Goal: Task Accomplishment & Management: Manage account settings

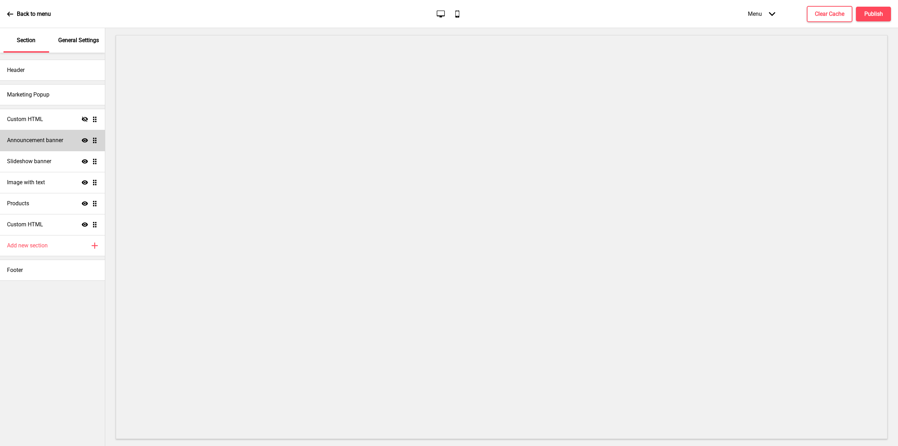
click at [37, 142] on h4 "Announcement banner" at bounding box center [35, 140] width 56 height 8
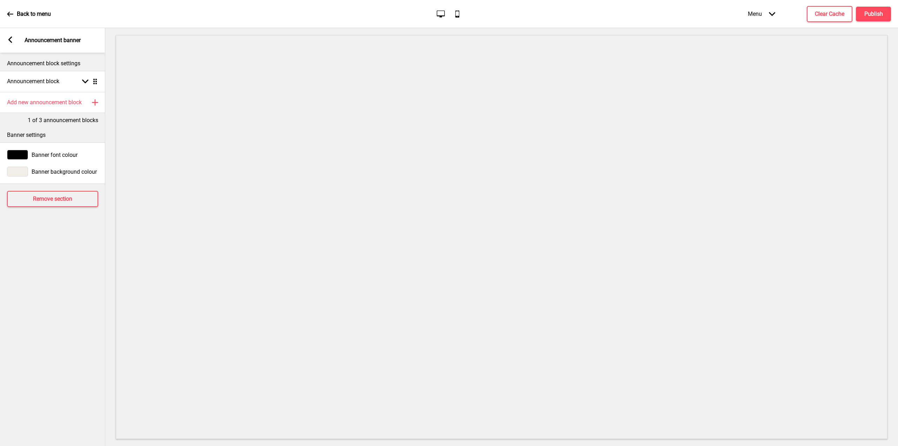
click at [12, 42] on icon at bounding box center [10, 39] width 4 height 6
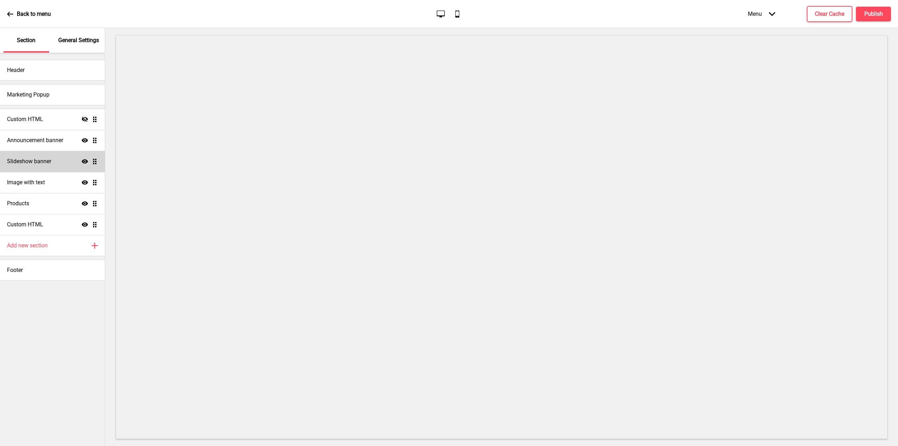
click at [35, 164] on h4 "Slideshow banner" at bounding box center [29, 162] width 44 height 8
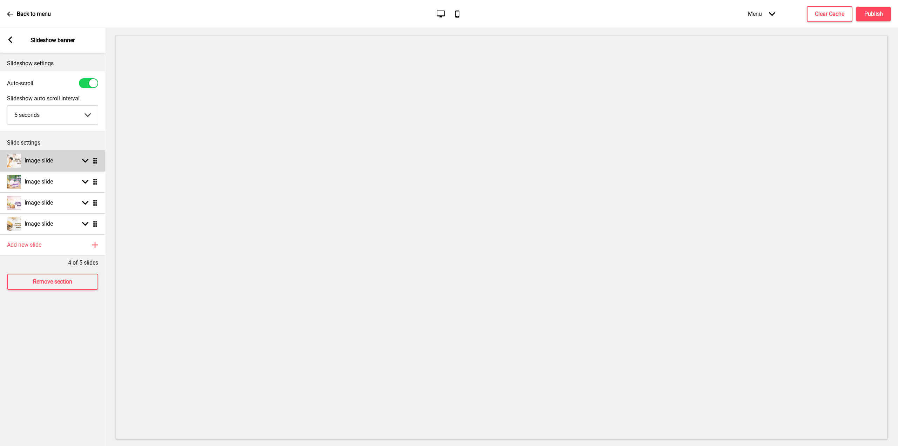
click at [86, 161] on icon at bounding box center [85, 161] width 6 height 4
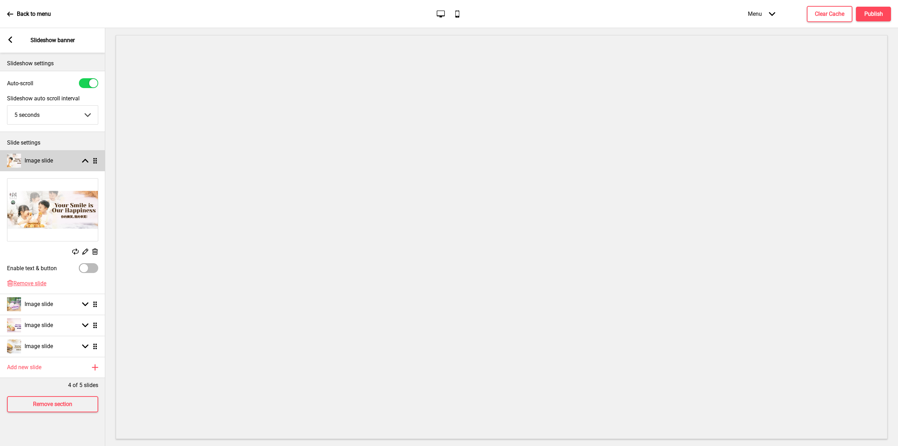
click at [86, 161] on rect at bounding box center [85, 161] width 6 height 6
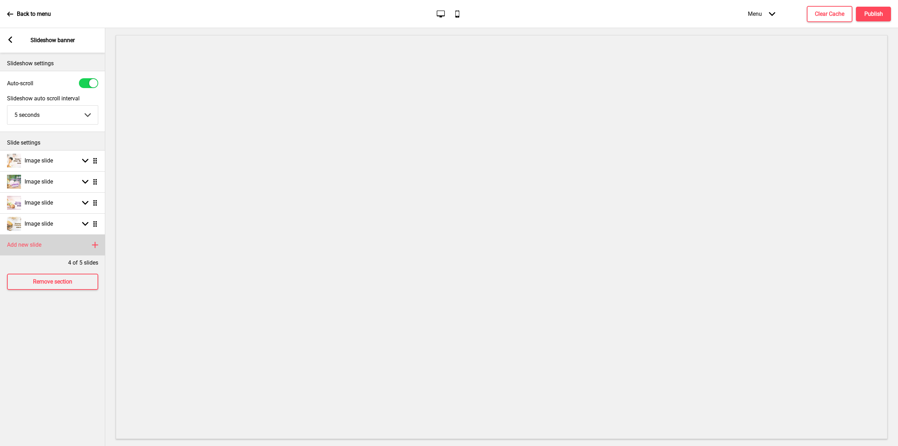
click at [94, 247] on rect at bounding box center [95, 245] width 8 height 8
click at [84, 245] on icon at bounding box center [85, 245] width 6 height 4
select select "right"
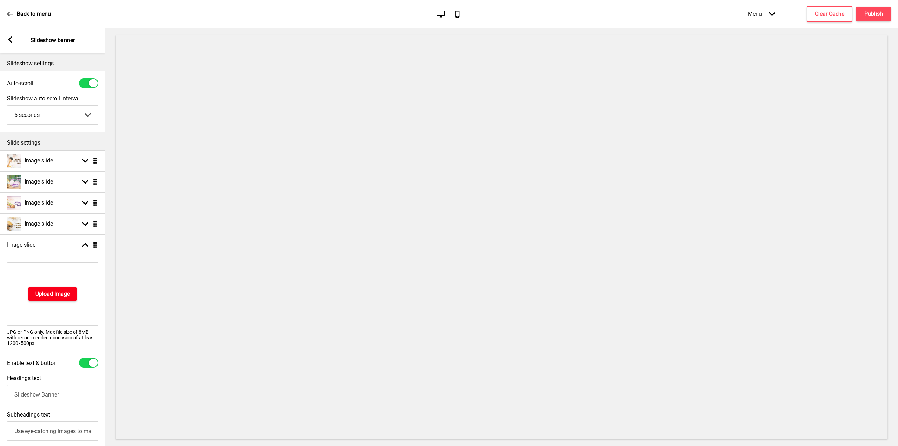
click at [49, 299] on button "Upload Image" at bounding box center [52, 294] width 48 height 15
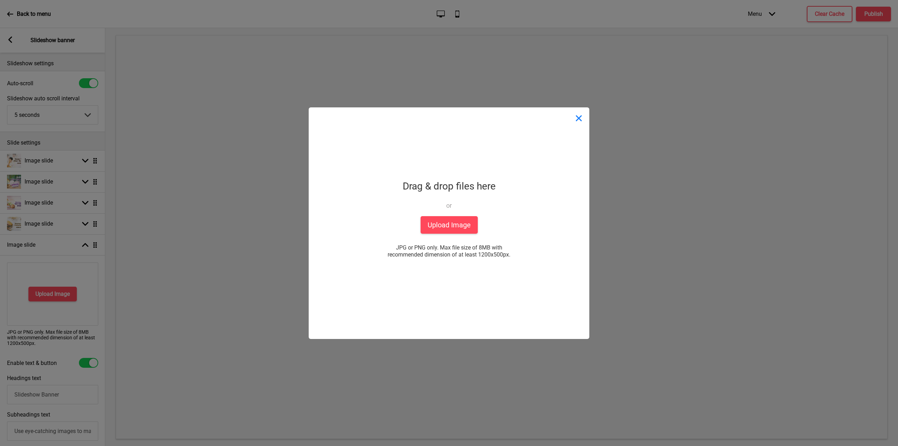
click at [580, 120] on button "Close" at bounding box center [578, 117] width 21 height 21
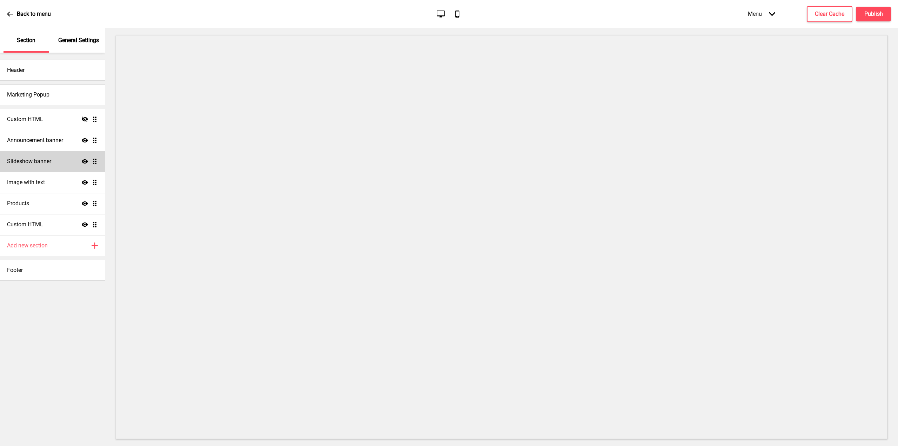
click at [45, 164] on h4 "Slideshow banner" at bounding box center [29, 162] width 44 height 8
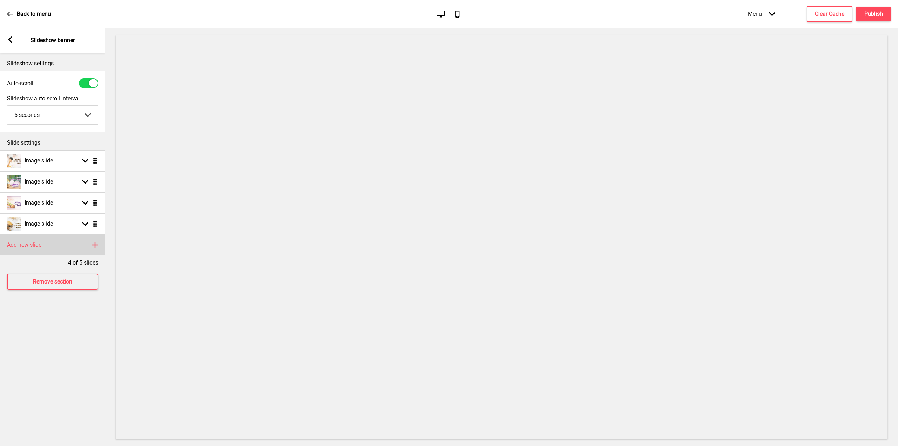
click at [49, 248] on div "Add new slide Plus" at bounding box center [52, 244] width 105 height 21
click at [83, 246] on rect at bounding box center [85, 245] width 6 height 6
select select "right"
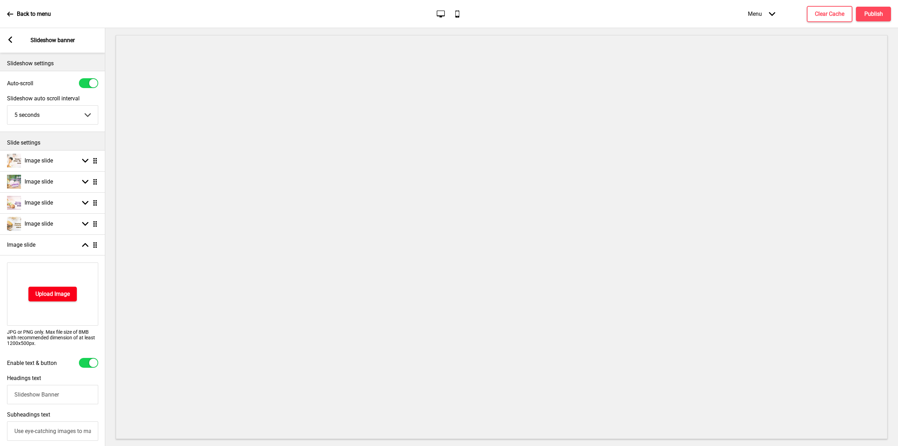
click at [51, 292] on h4 "Upload Image" at bounding box center [52, 294] width 34 height 8
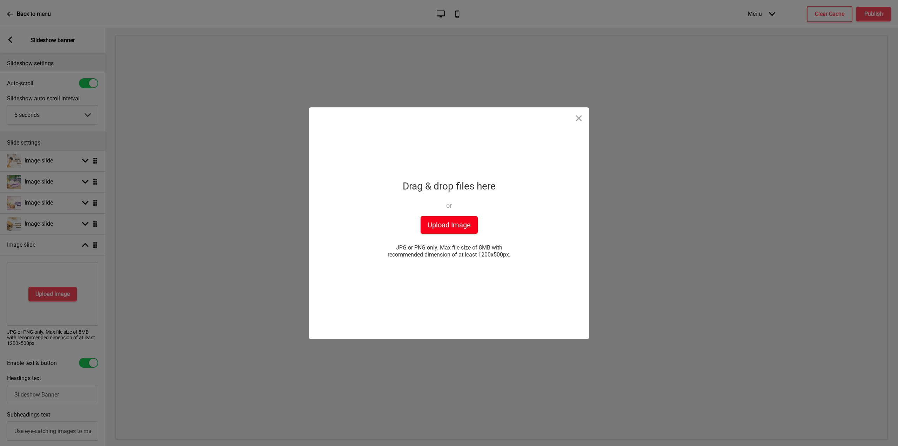
click at [458, 227] on button "Upload Image" at bounding box center [449, 225] width 57 height 18
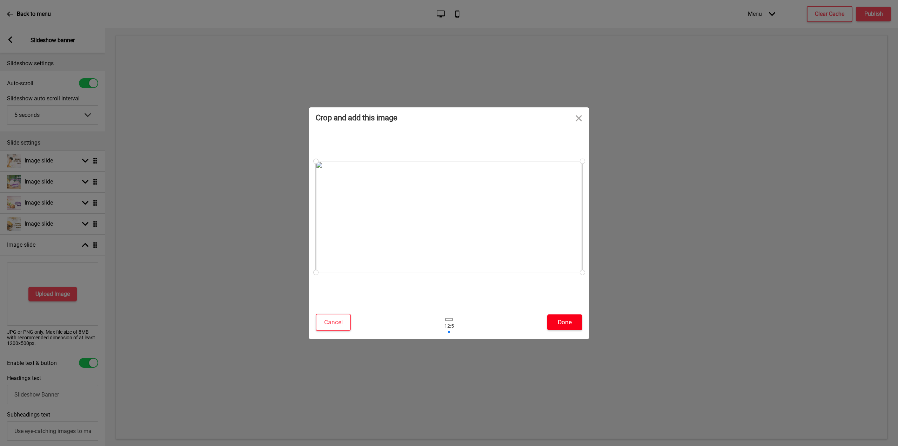
click at [573, 322] on button "Done" at bounding box center [564, 322] width 35 height 16
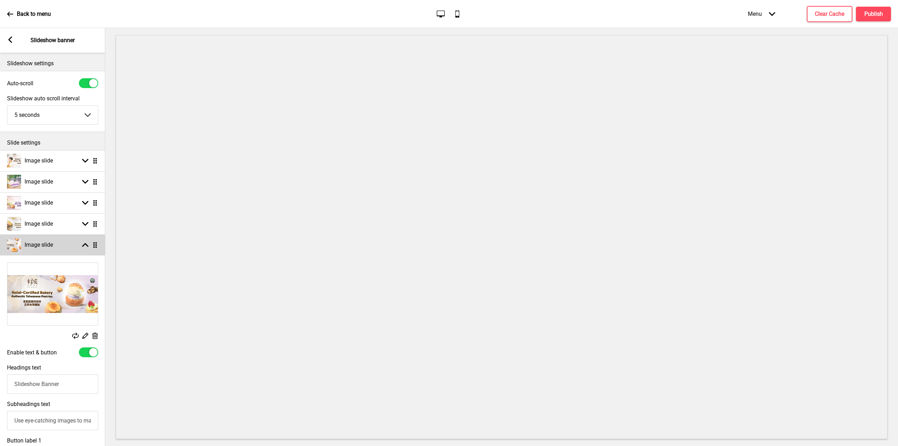
select select "right"
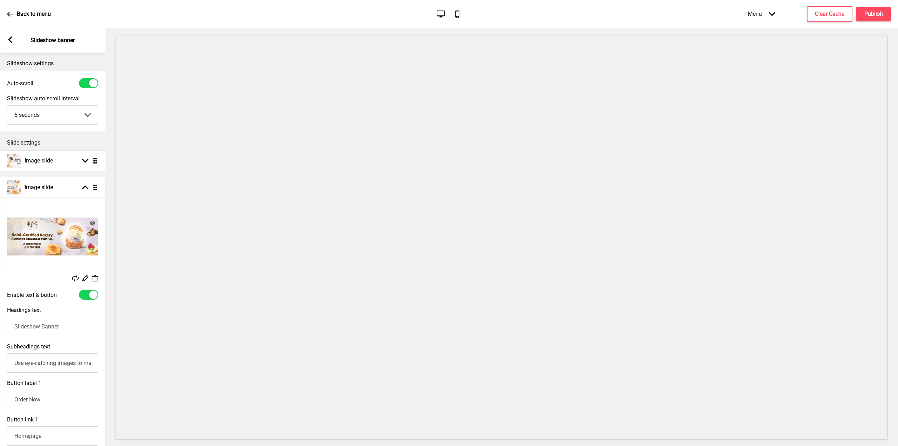
drag, startPoint x: 96, startPoint y: 245, endPoint x: 98, endPoint y: 187, distance: 57.9
select select "right"
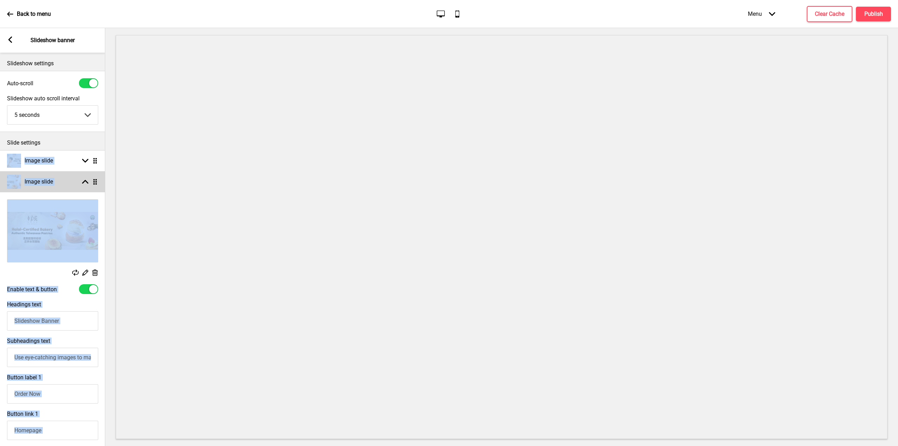
click at [87, 181] on icon at bounding box center [85, 182] width 6 height 4
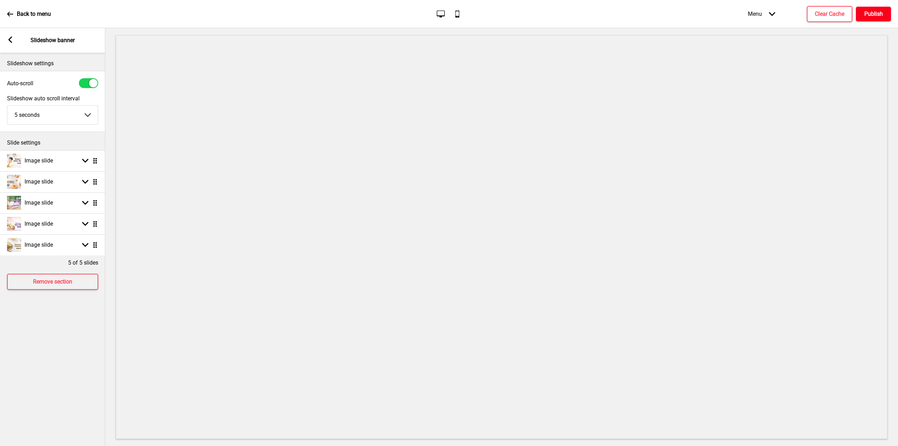
click at [873, 12] on h4 "Publish" at bounding box center [874, 14] width 19 height 8
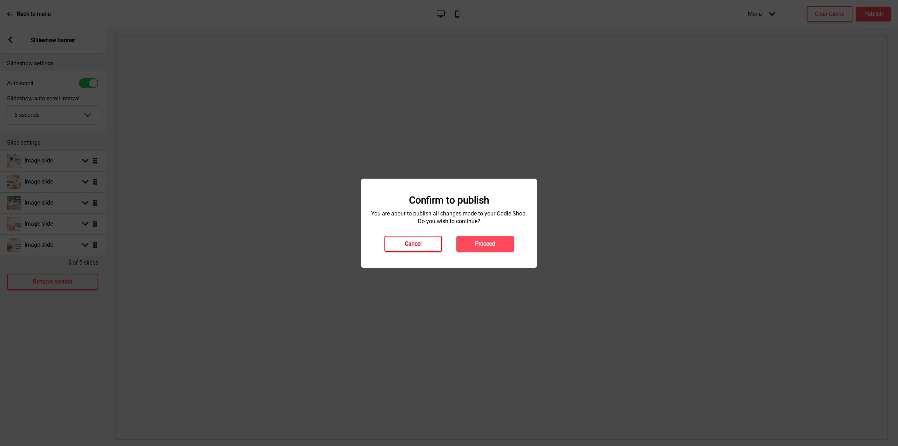
click at [424, 249] on button "Cancel" at bounding box center [414, 244] width 58 height 16
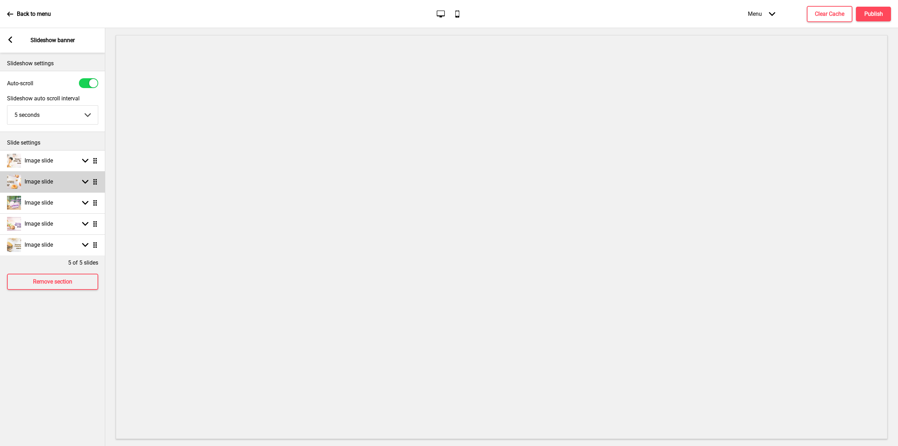
click at [84, 185] on div "Image slide Arrow down Drag" at bounding box center [52, 181] width 105 height 21
select select "right"
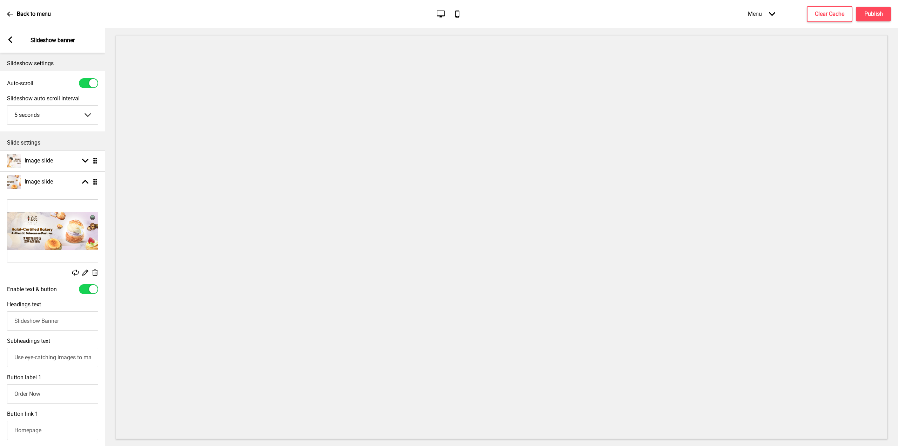
click at [91, 289] on div at bounding box center [93, 289] width 8 height 8
checkbox input "false"
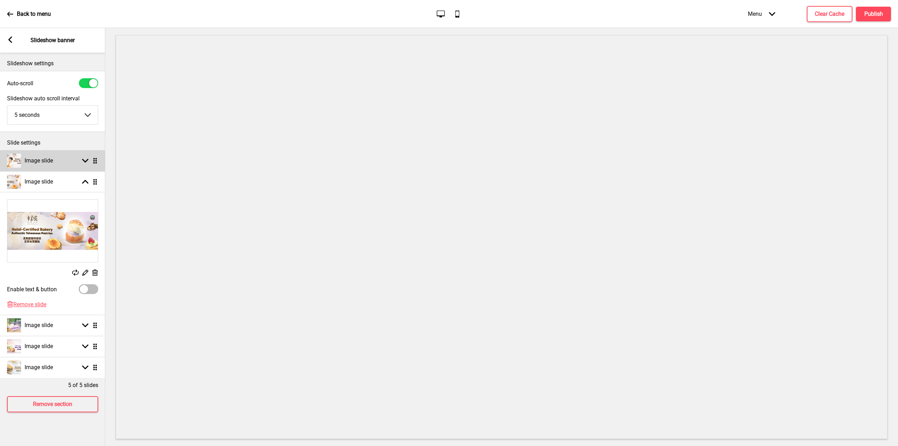
click at [84, 158] on rect at bounding box center [85, 161] width 6 height 6
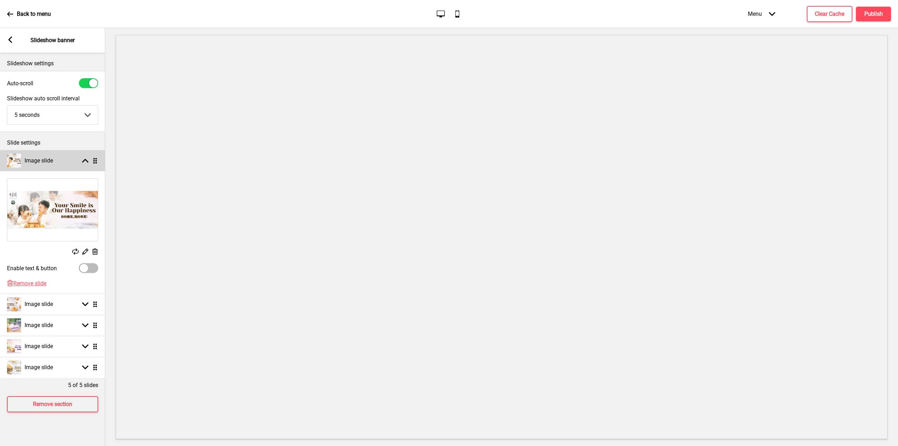
click at [85, 158] on rect at bounding box center [85, 161] width 6 height 6
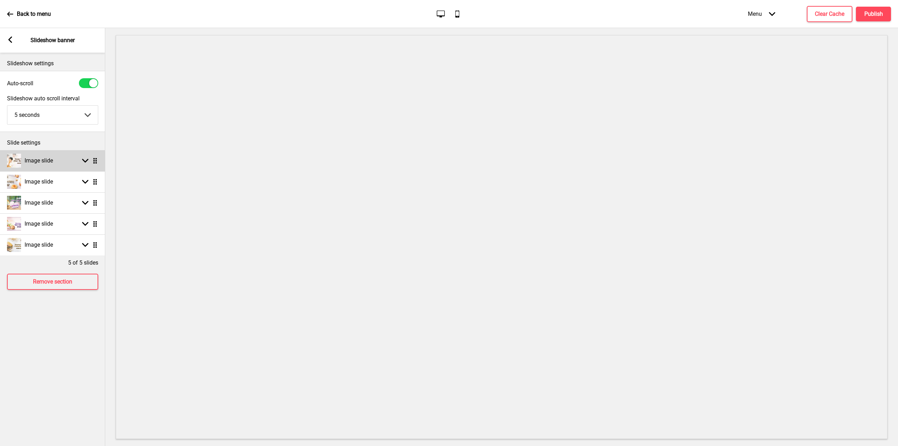
click at [85, 158] on rect at bounding box center [85, 161] width 6 height 6
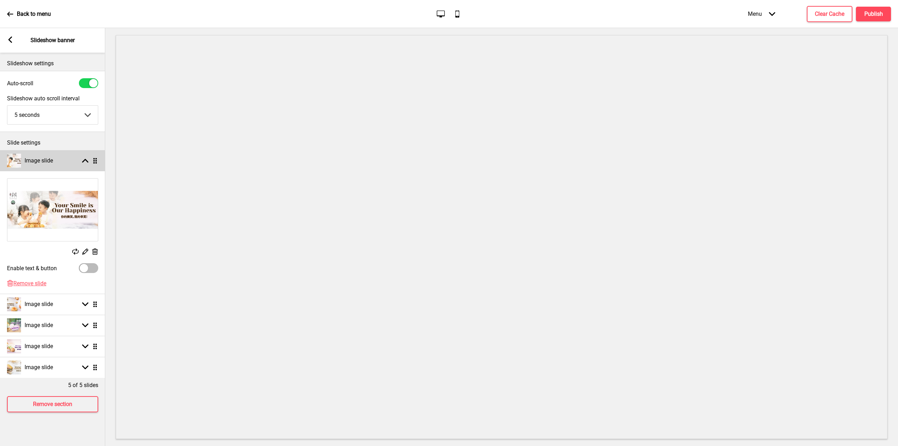
click at [85, 158] on rect at bounding box center [85, 161] width 6 height 6
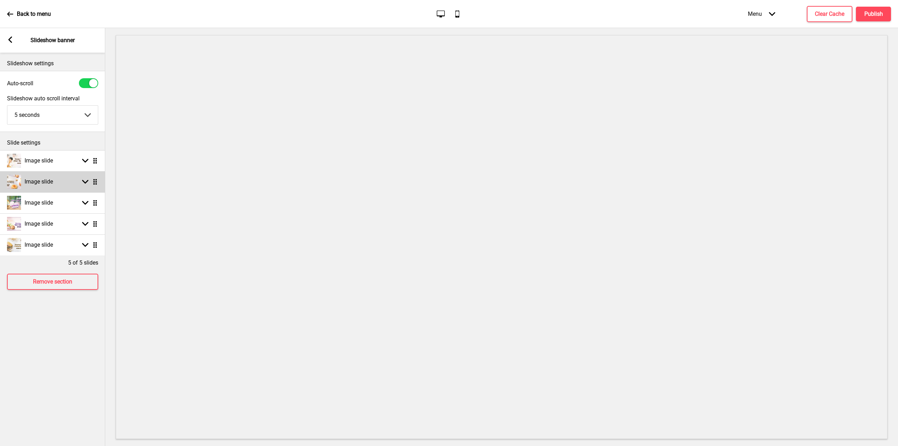
click at [83, 184] on rect at bounding box center [85, 182] width 6 height 6
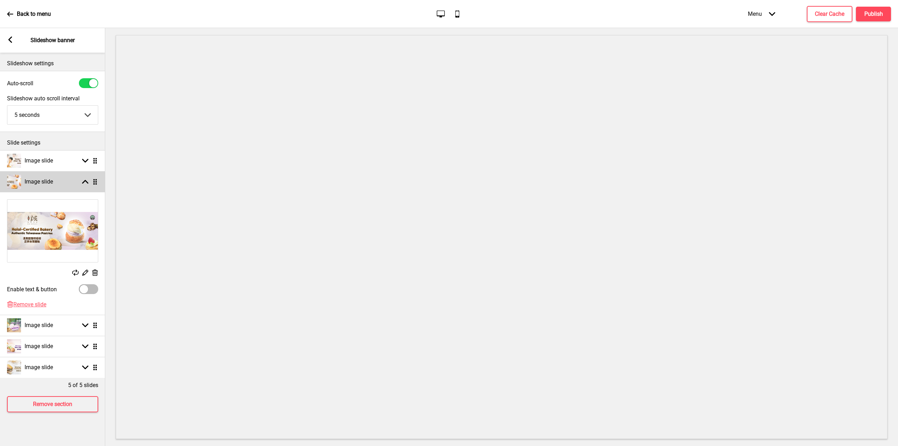
click at [85, 182] on rect at bounding box center [85, 182] width 6 height 6
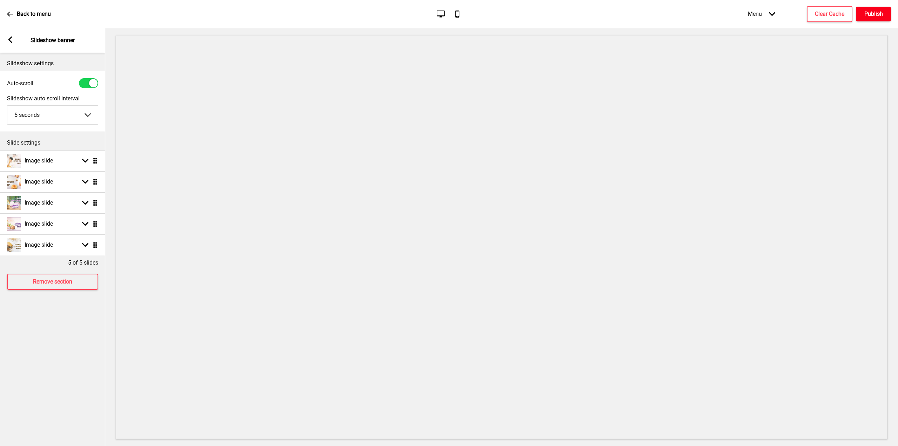
click at [876, 9] on button "Publish" at bounding box center [873, 14] width 35 height 15
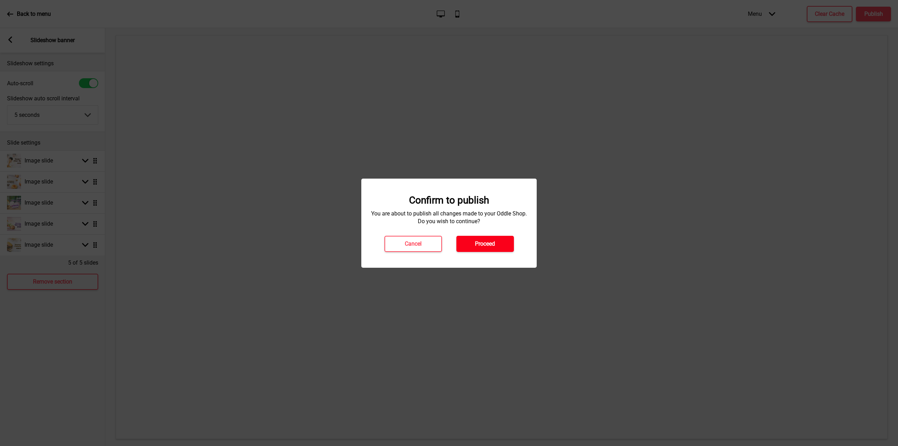
click at [491, 245] on h4 "Proceed" at bounding box center [485, 244] width 20 height 8
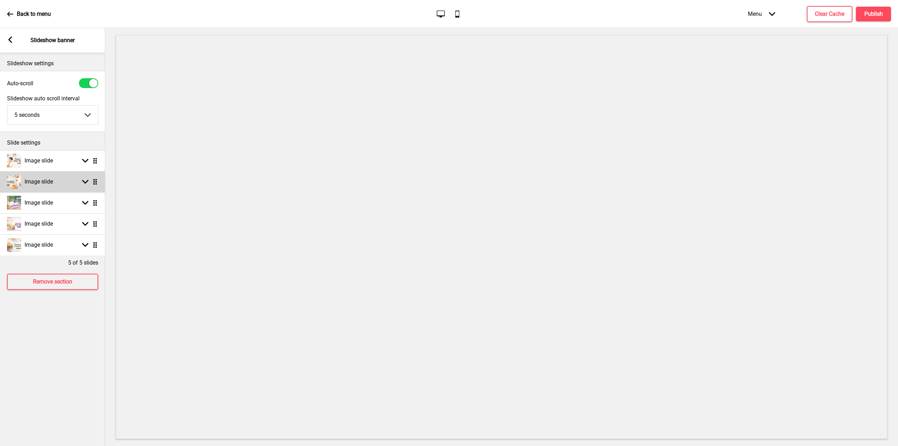
click at [39, 185] on h4 "Image slide" at bounding box center [39, 182] width 28 height 8
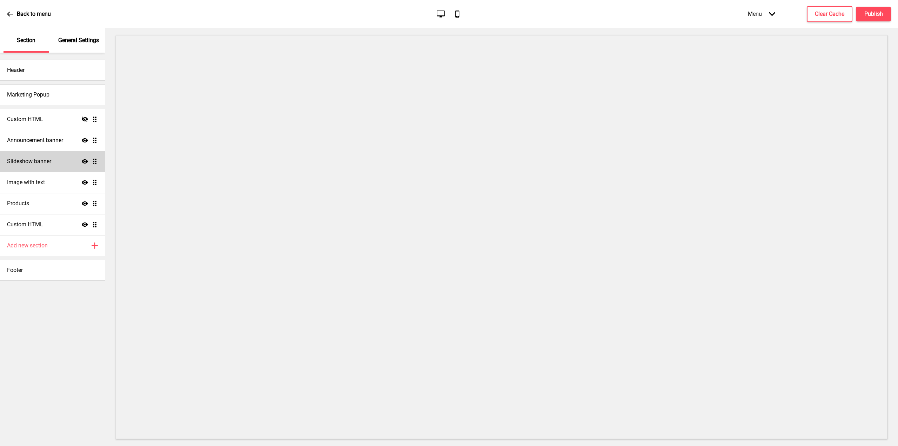
click at [41, 162] on h4 "Slideshow banner" at bounding box center [29, 162] width 44 height 8
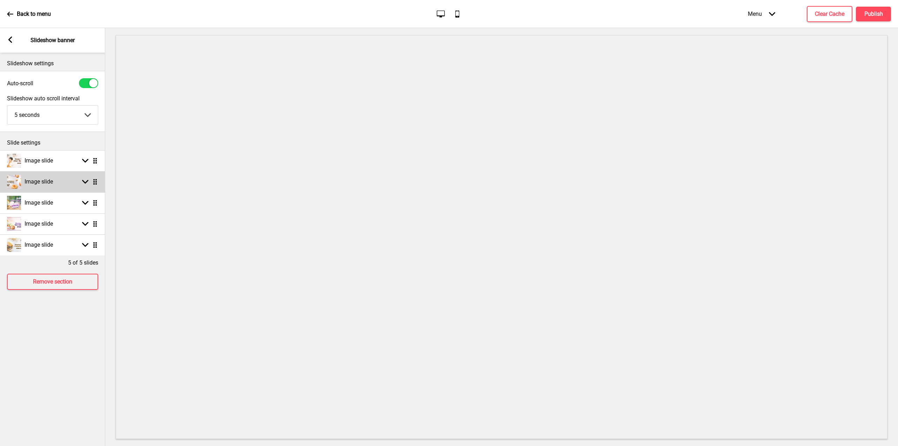
click at [12, 185] on img at bounding box center [14, 182] width 14 height 14
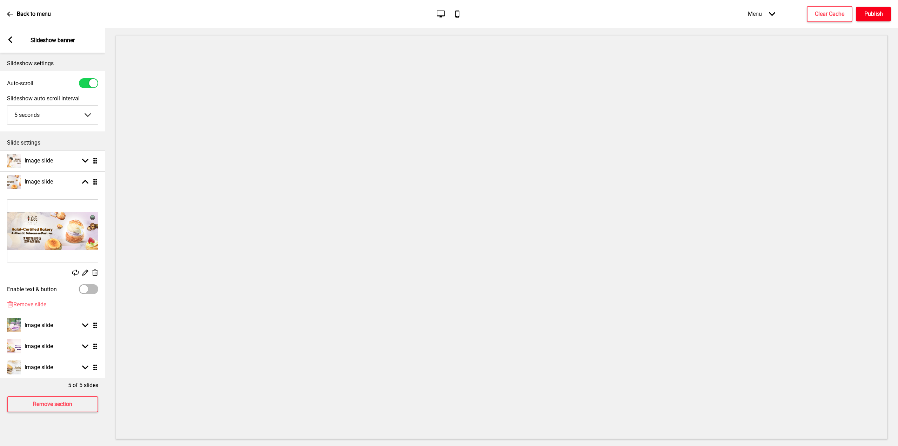
click at [880, 9] on button "Publish" at bounding box center [873, 14] width 35 height 15
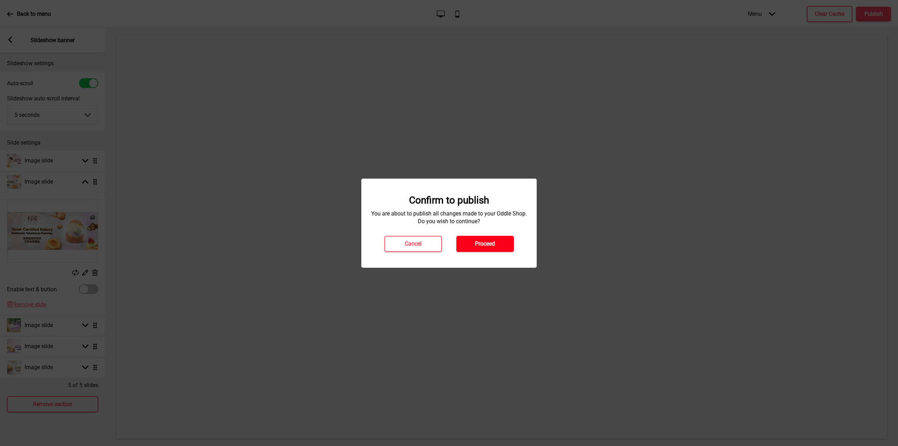
click at [469, 246] on button "Proceed" at bounding box center [485, 244] width 58 height 16
